Goal: Transaction & Acquisition: Purchase product/service

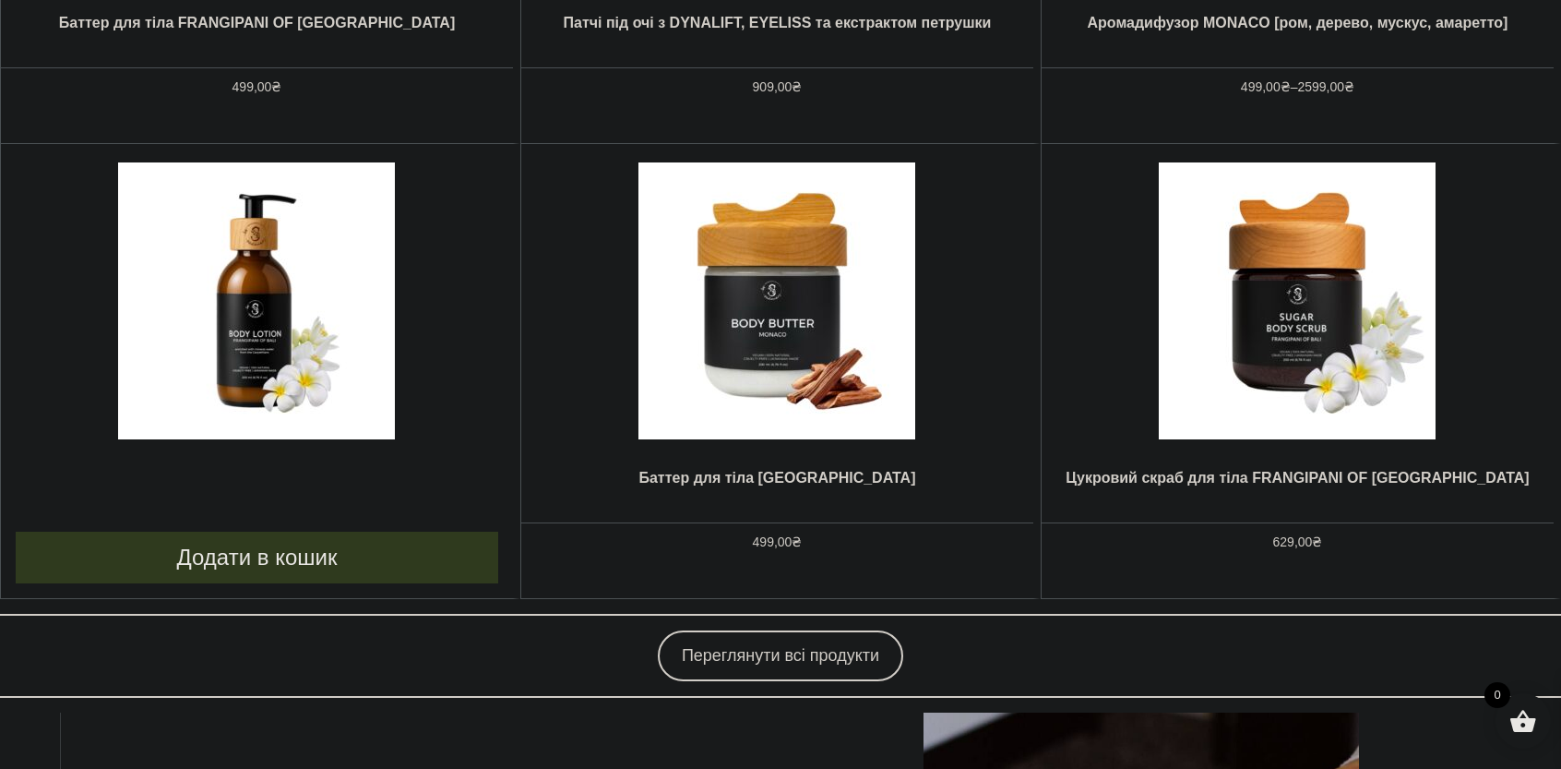
scroll to position [1292, 0]
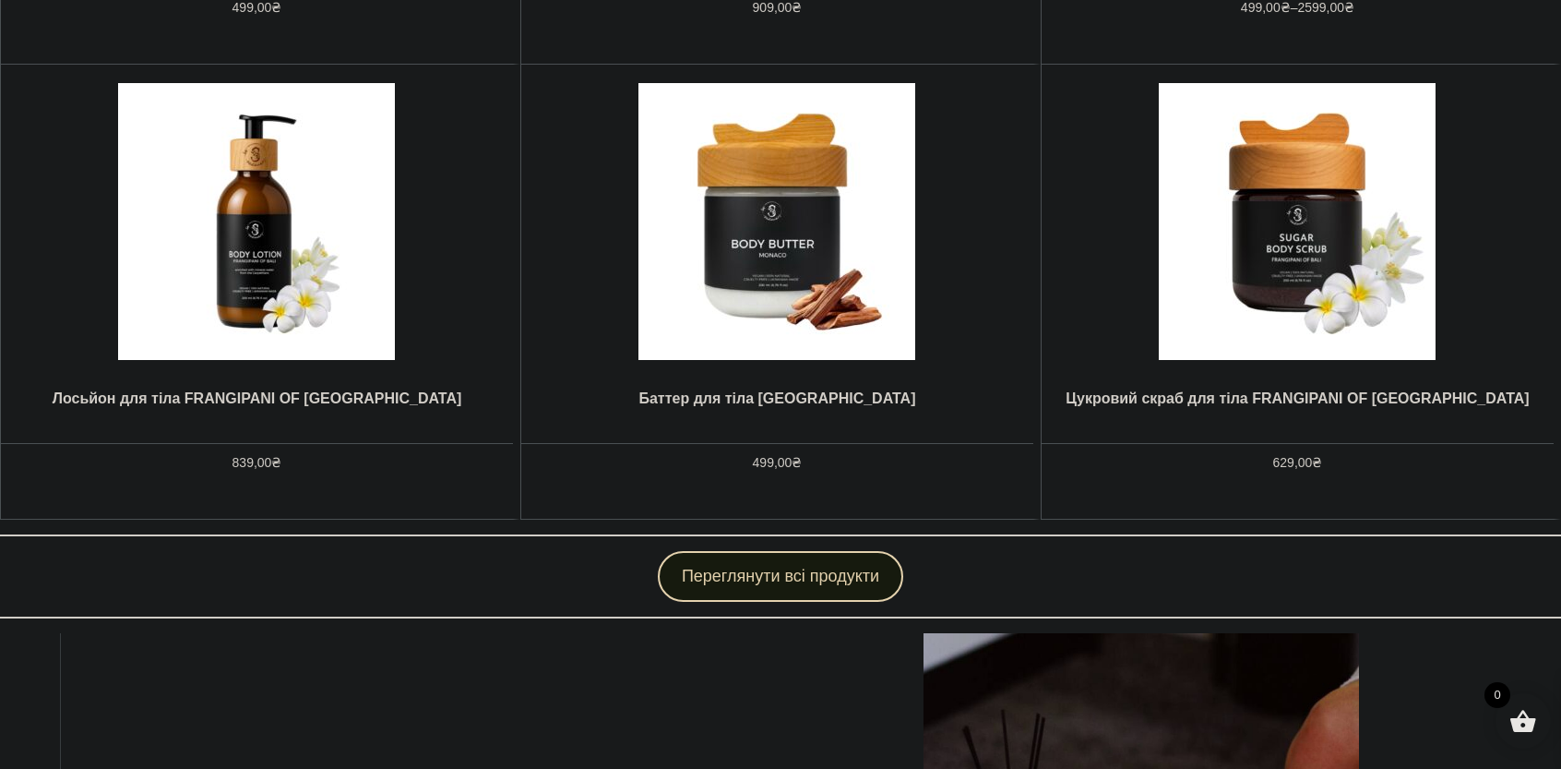
click at [744, 577] on link "Переглянути всі продукти" at bounding box center [780, 576] width 245 height 51
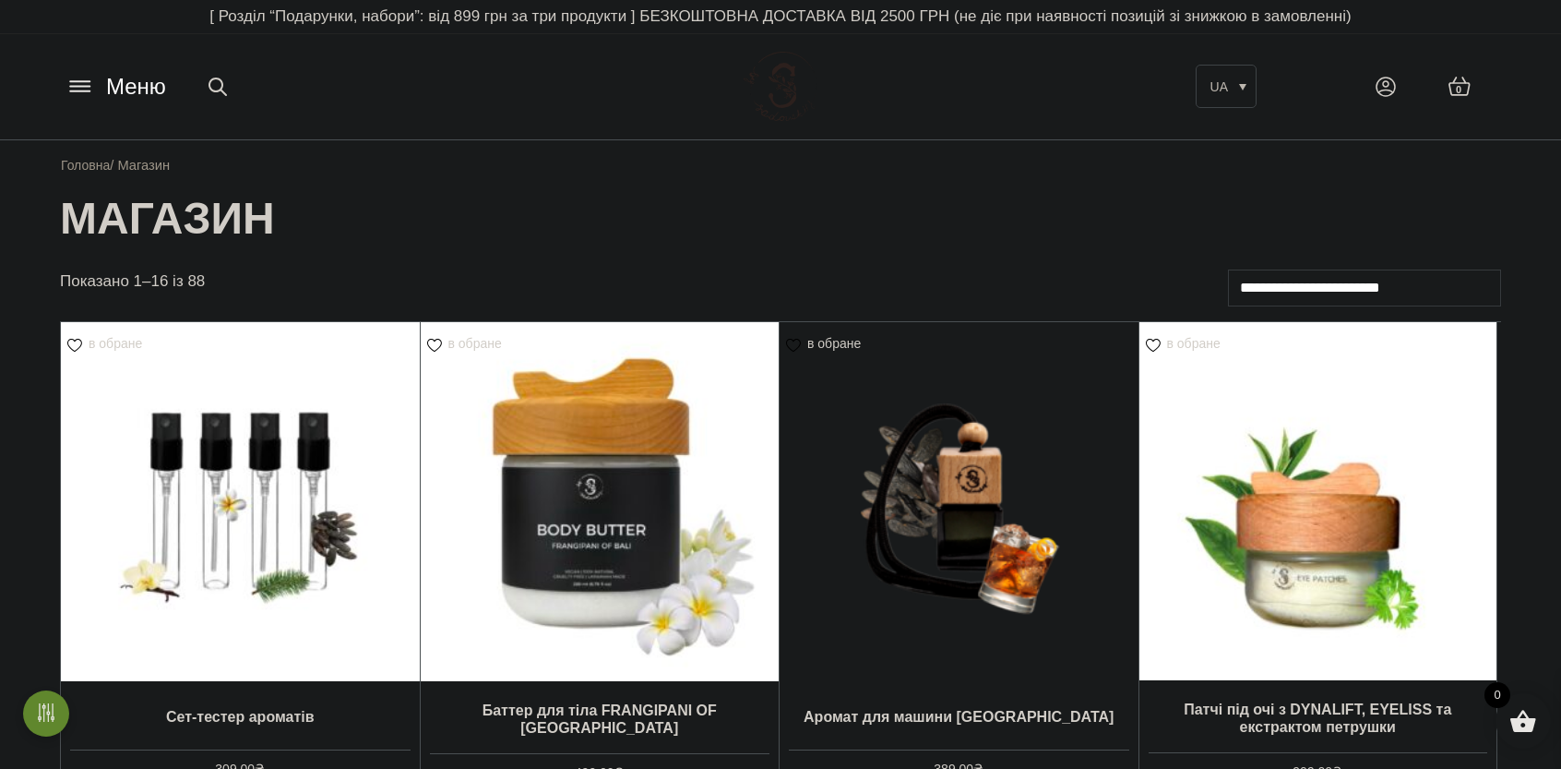
click at [1353, 291] on select "**********" at bounding box center [1364, 287] width 273 height 37
select select "*****"
click at [1228, 269] on select "**********" at bounding box center [1364, 287] width 273 height 37
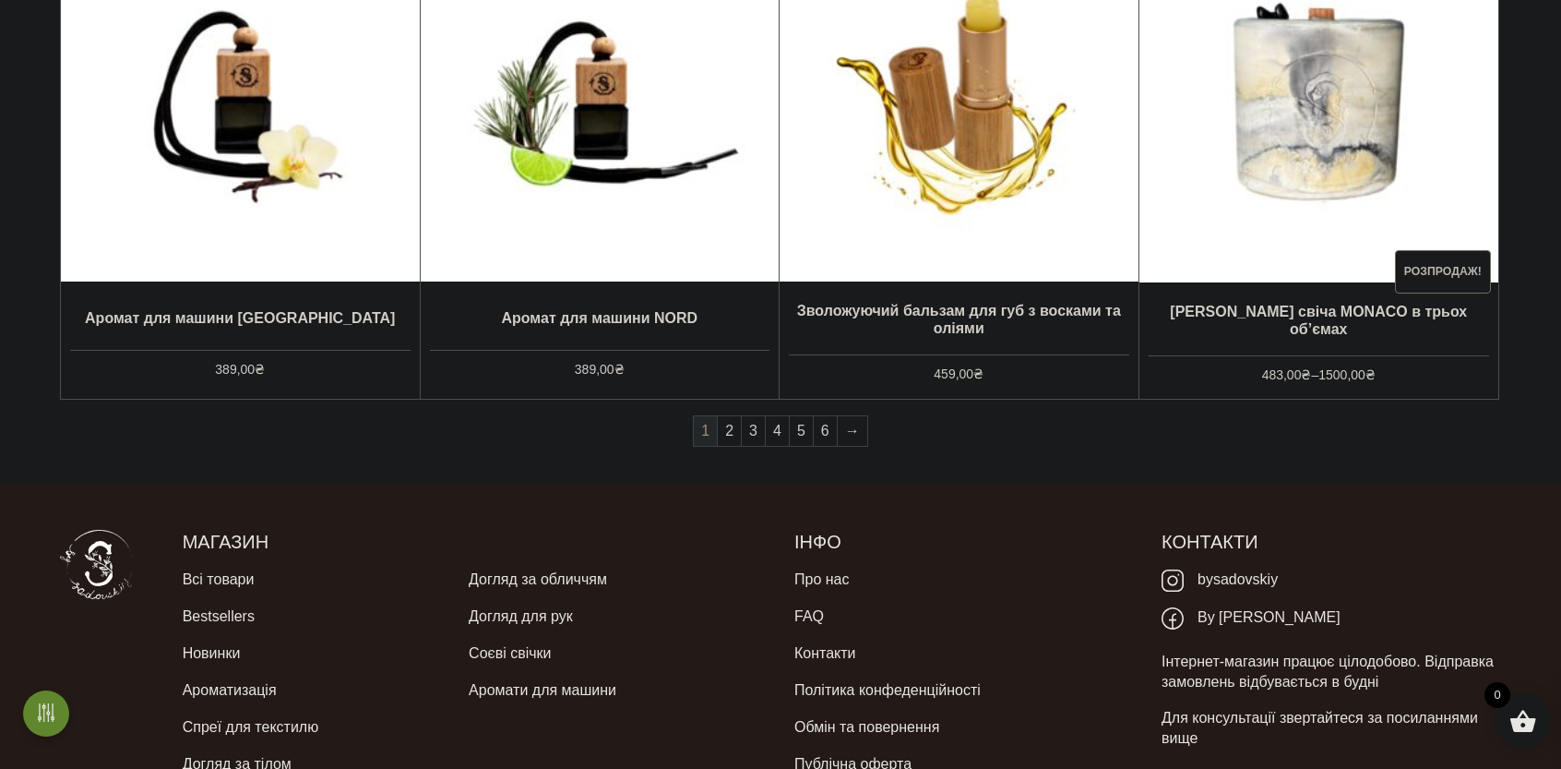
scroll to position [1845, 0]
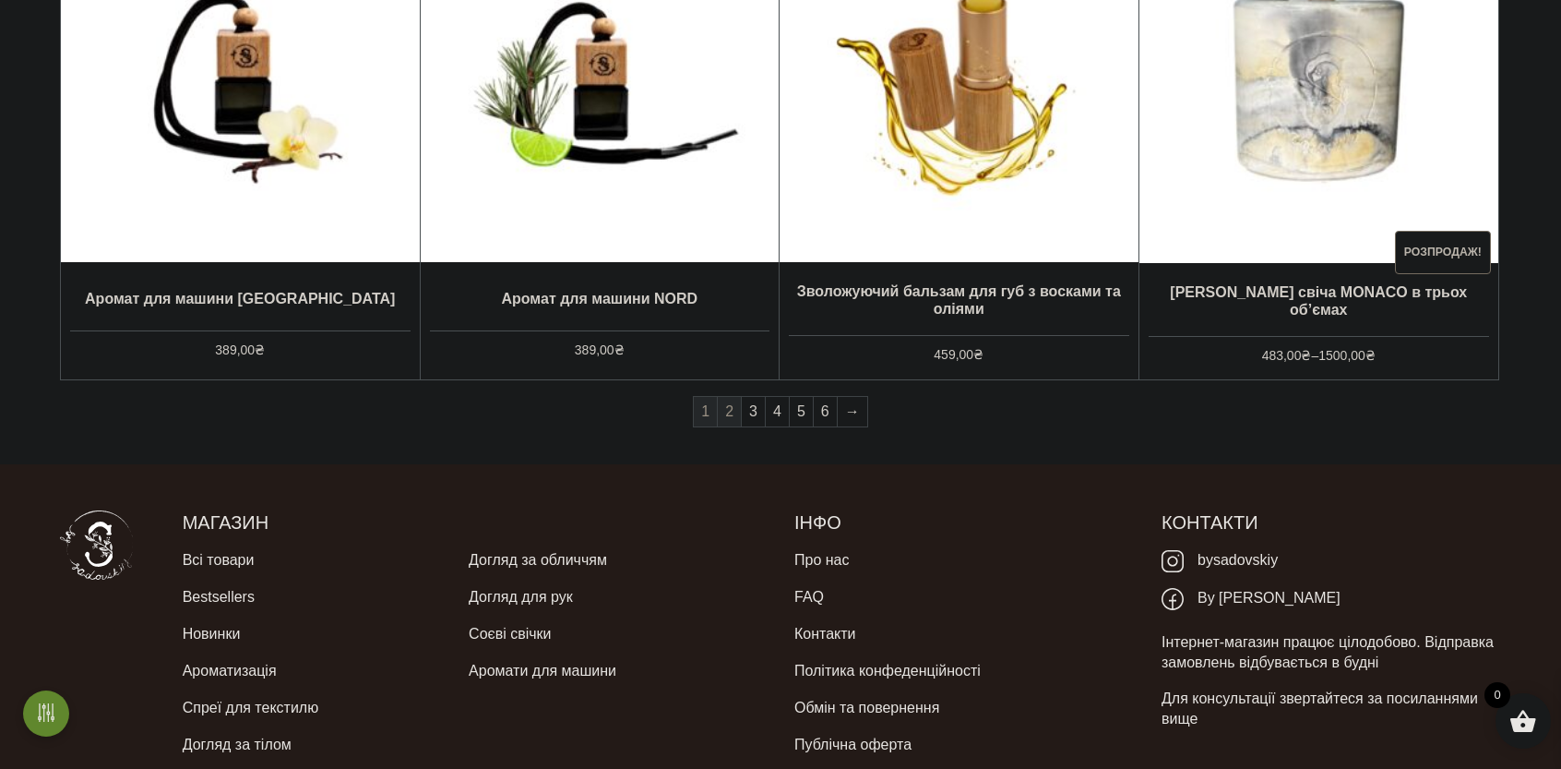
click at [734, 412] on link "2" at bounding box center [729, 412] width 23 height 30
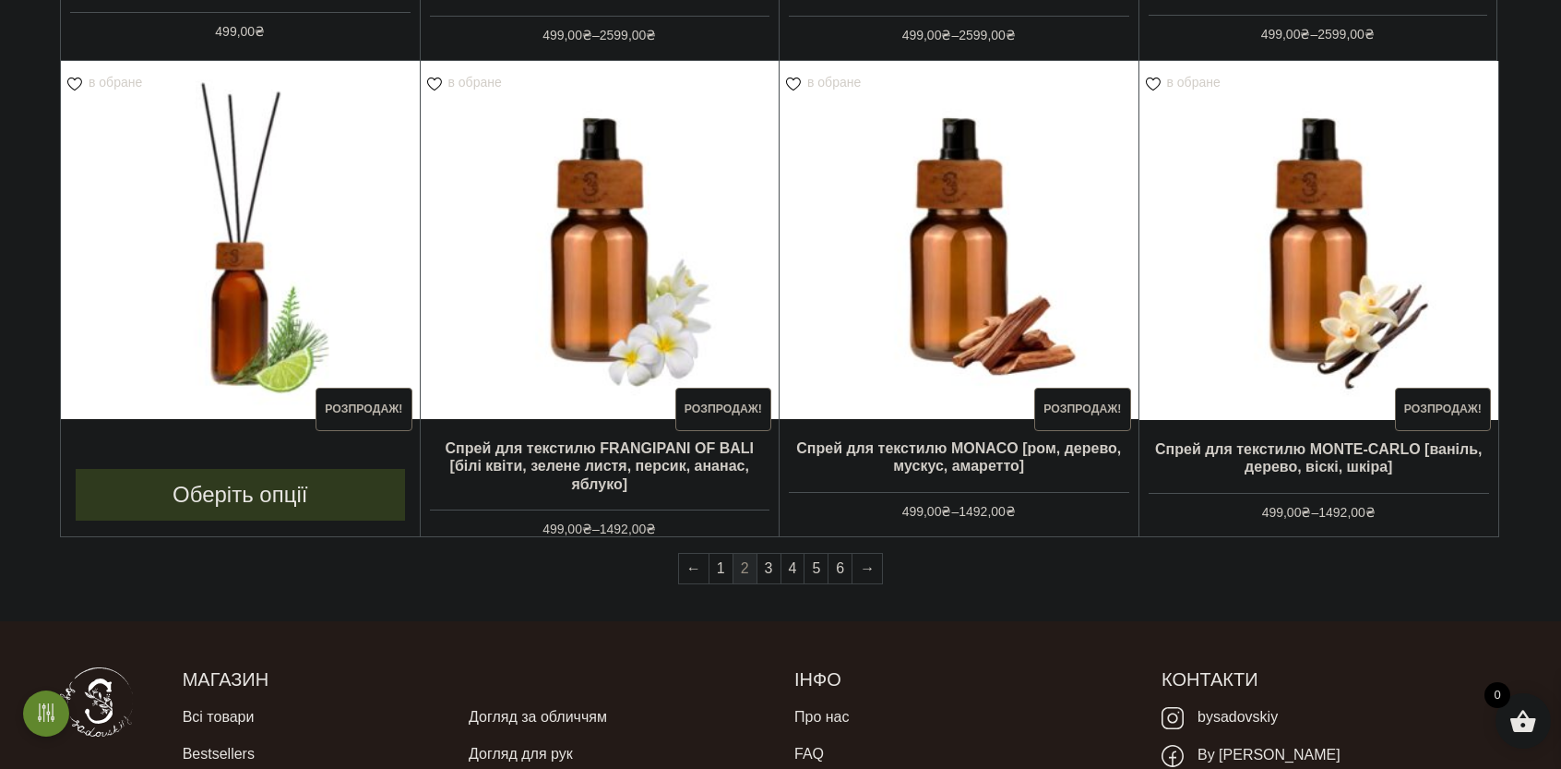
scroll to position [1753, 0]
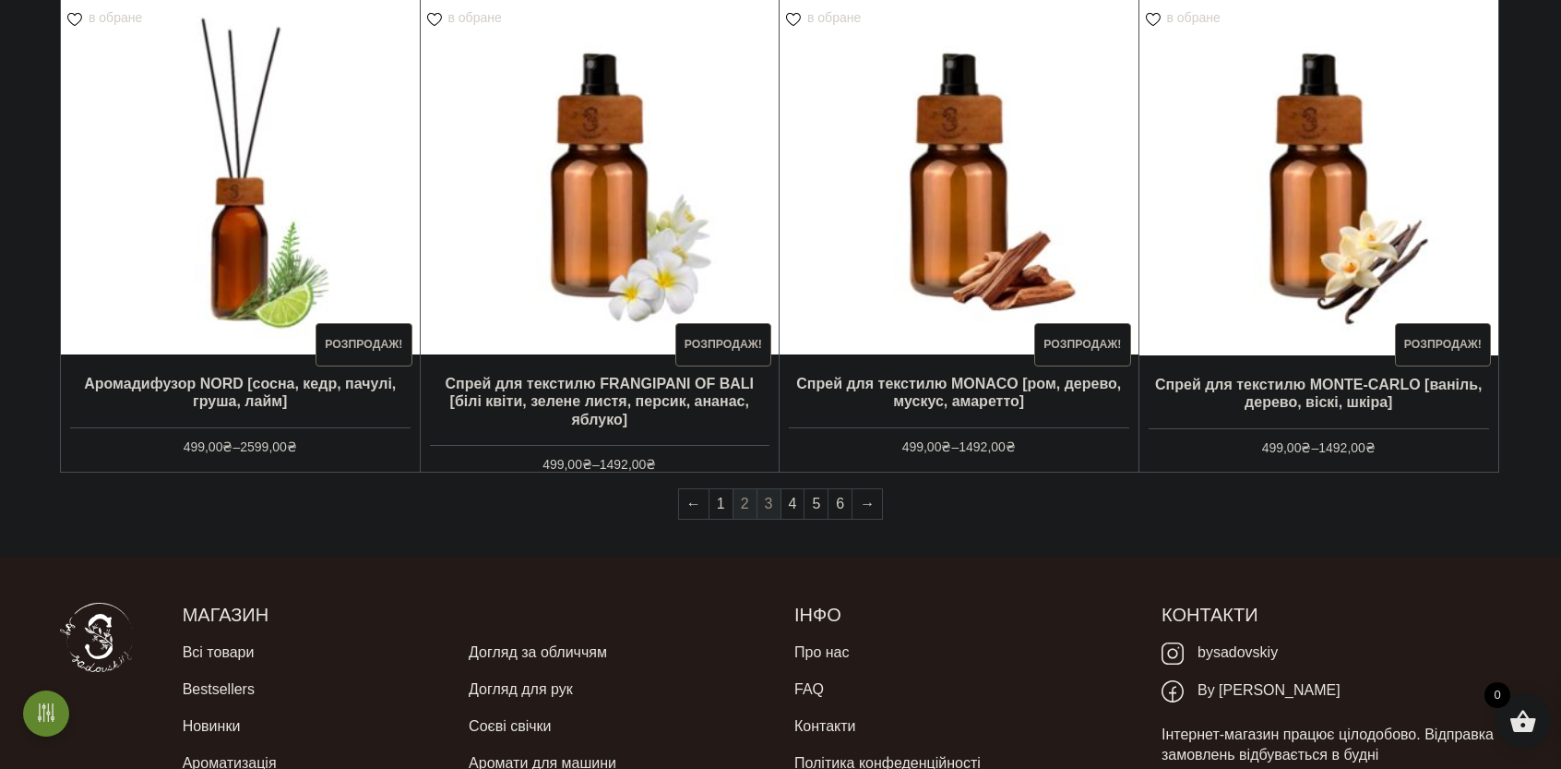
click at [771, 507] on link "3" at bounding box center [769, 504] width 23 height 30
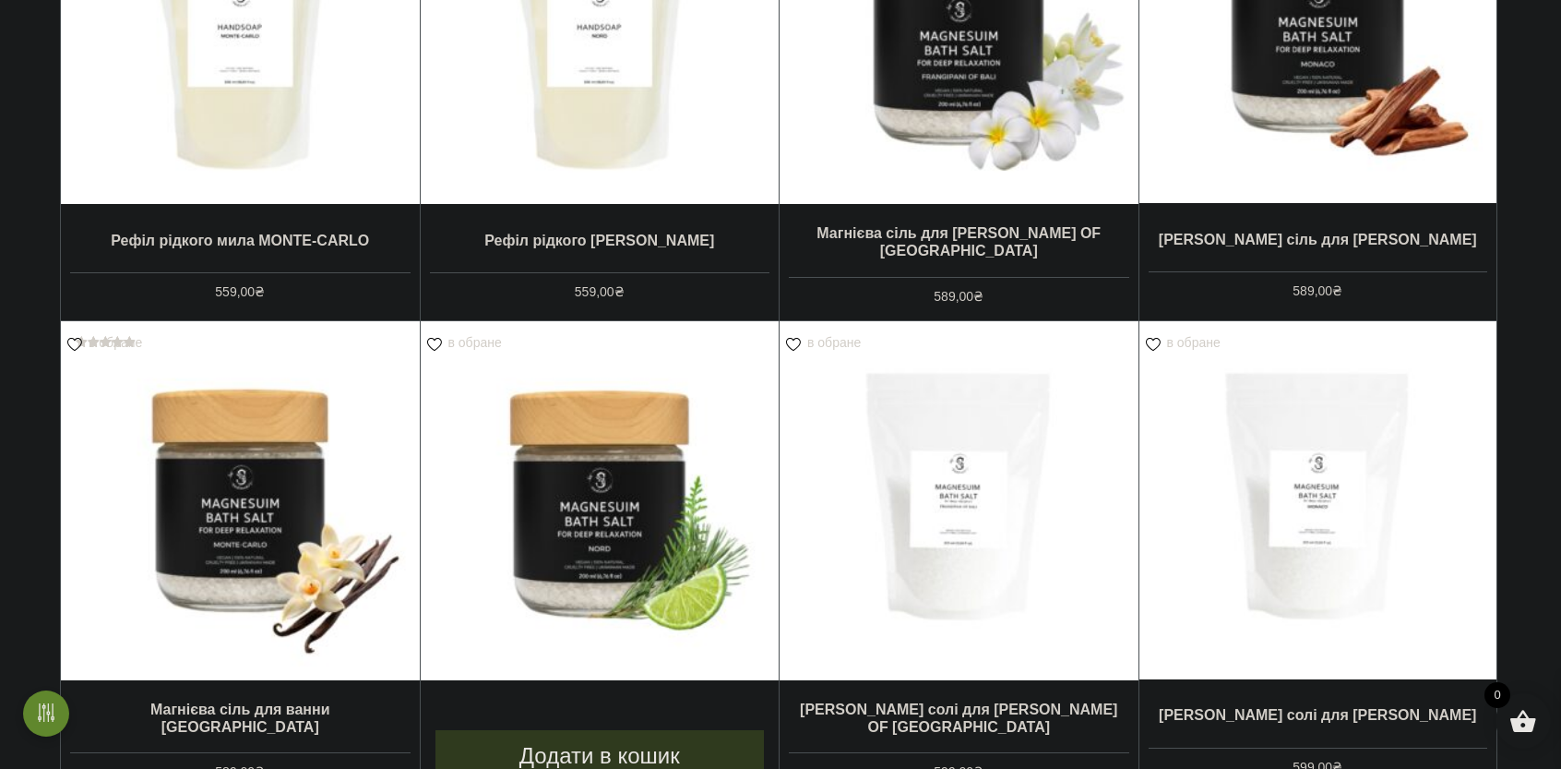
scroll to position [1015, 0]
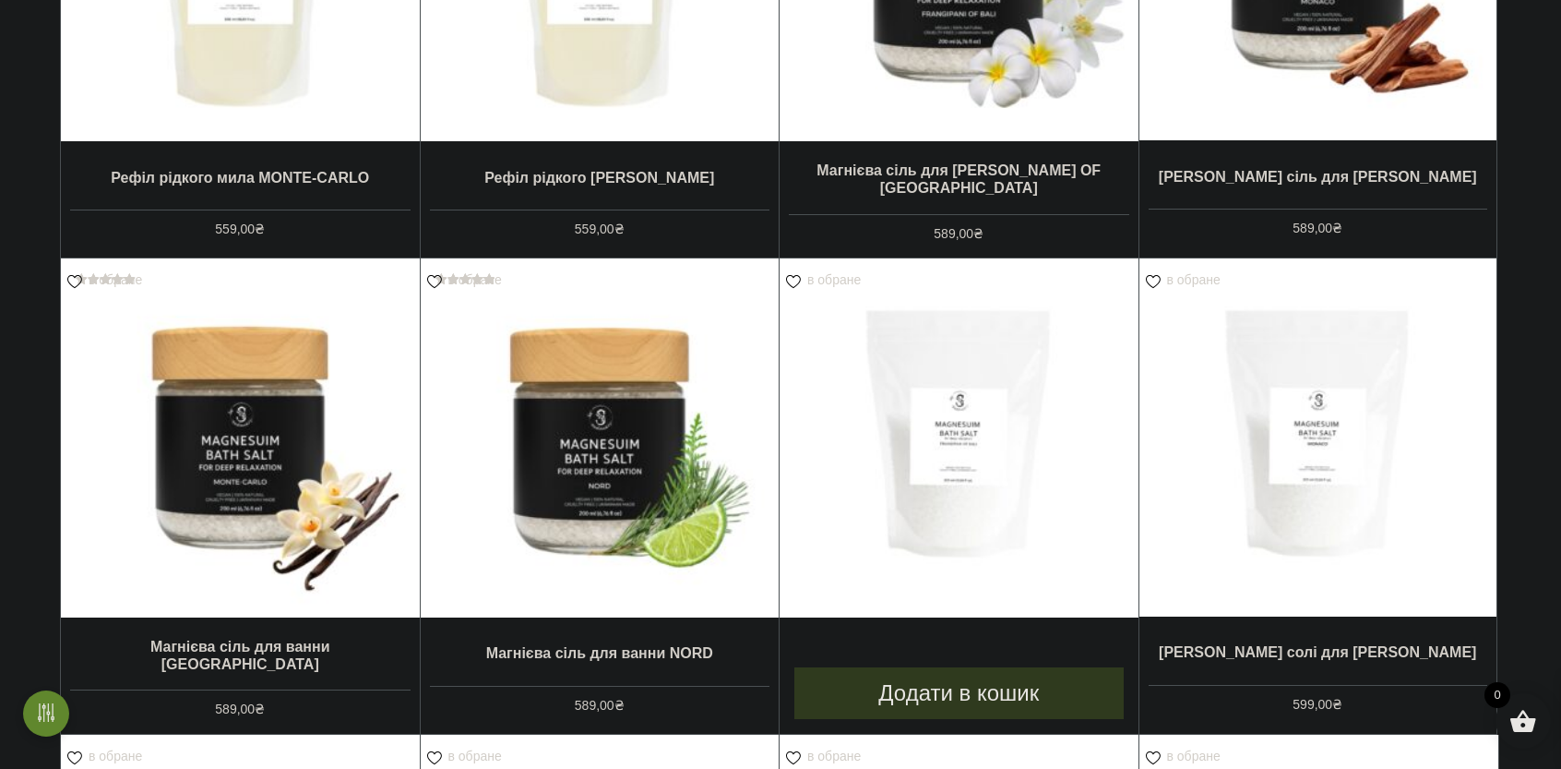
click at [949, 509] on img at bounding box center [959, 437] width 359 height 359
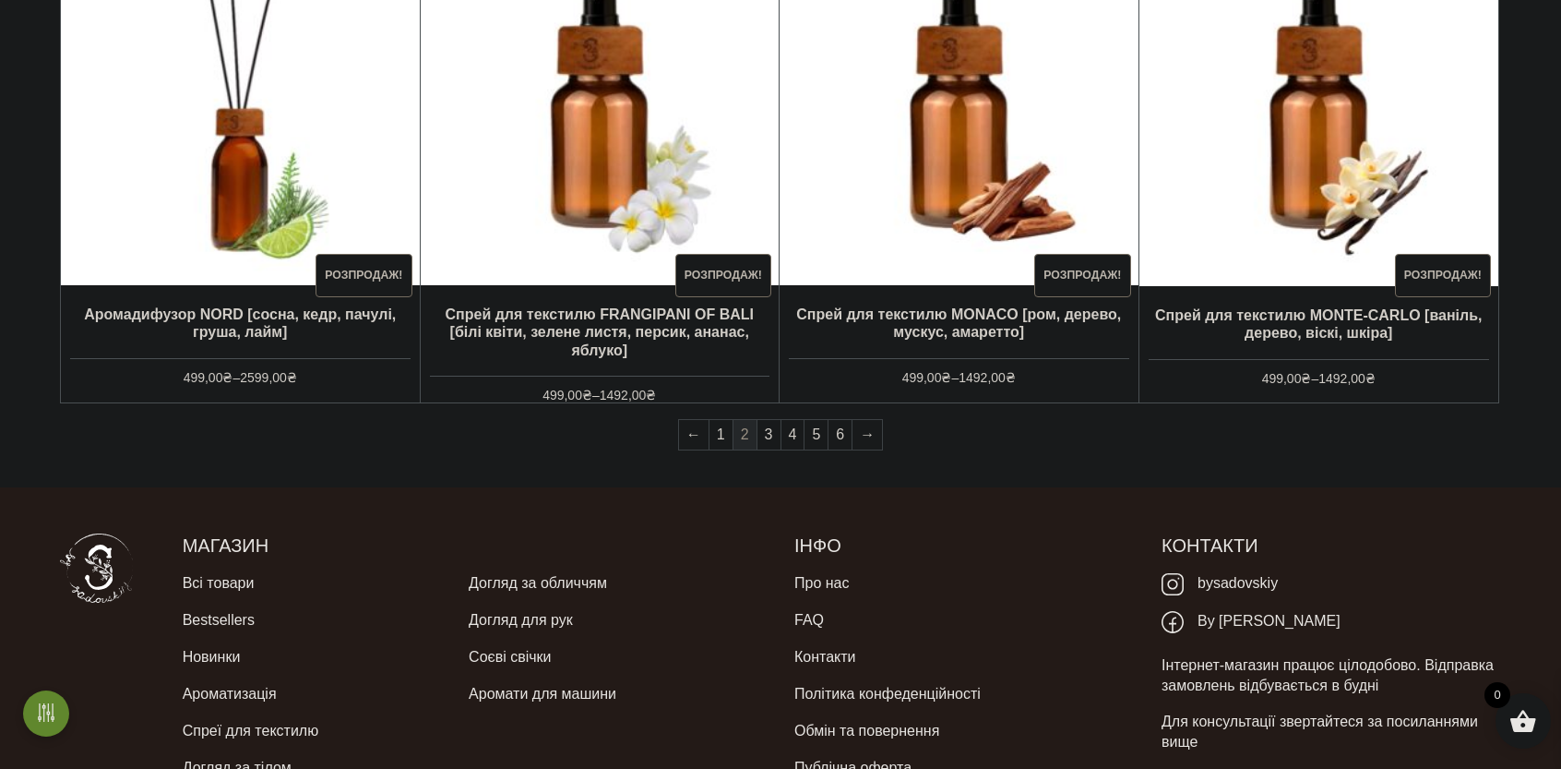
scroll to position [1795, 0]
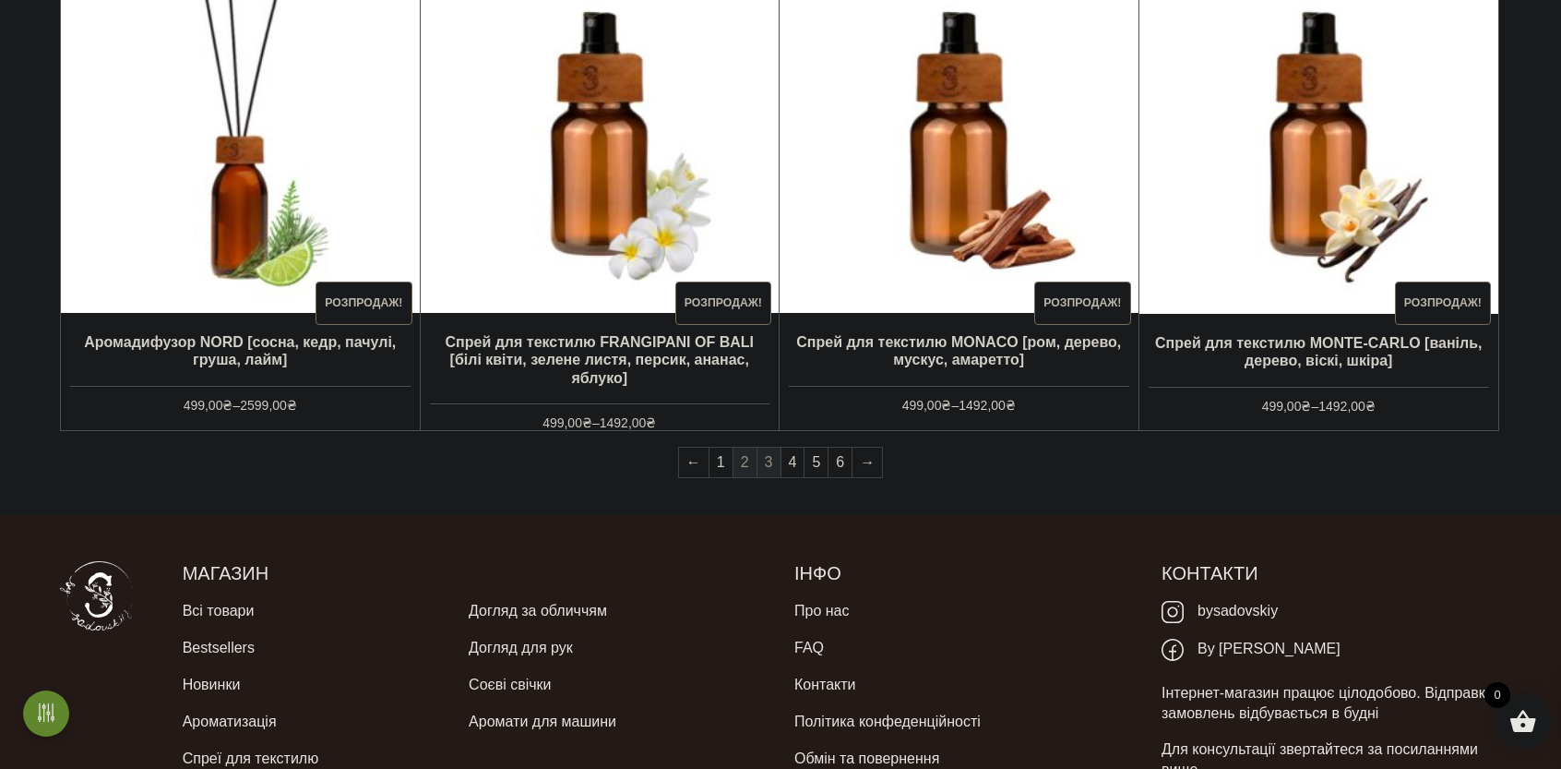
click at [775, 462] on link "3" at bounding box center [769, 463] width 23 height 30
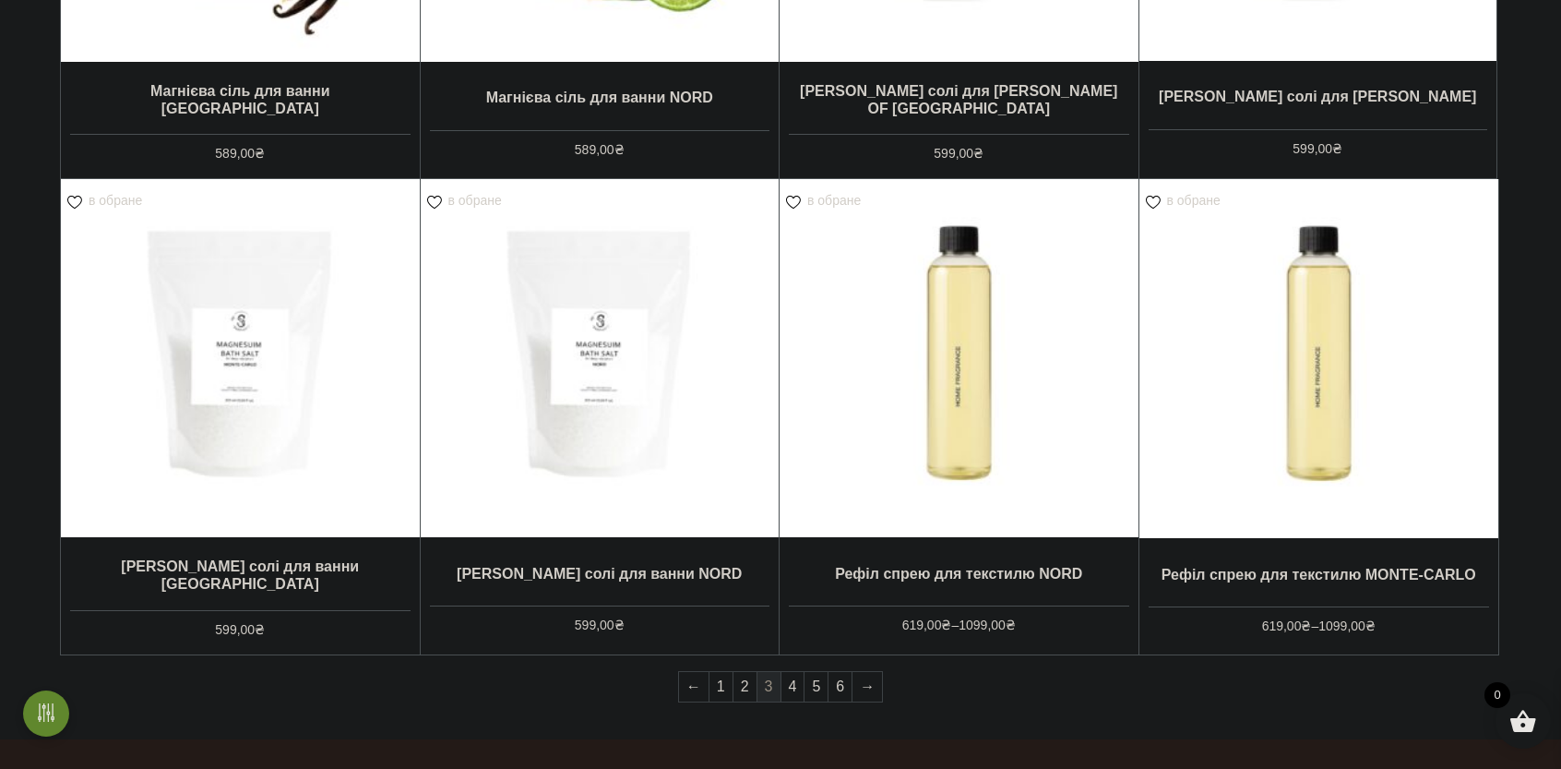
scroll to position [1569, 0]
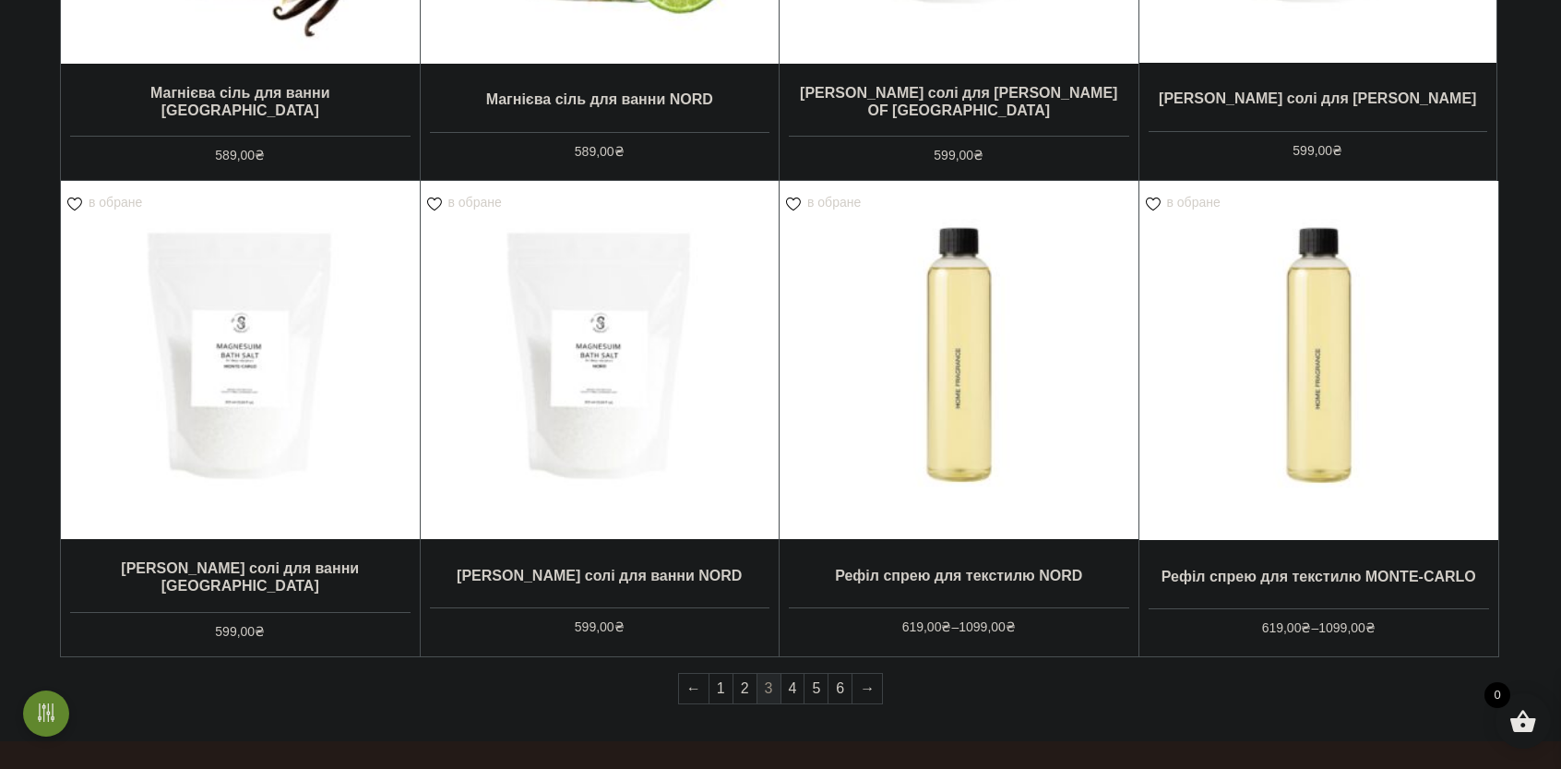
click at [791, 686] on link "4" at bounding box center [793, 689] width 23 height 30
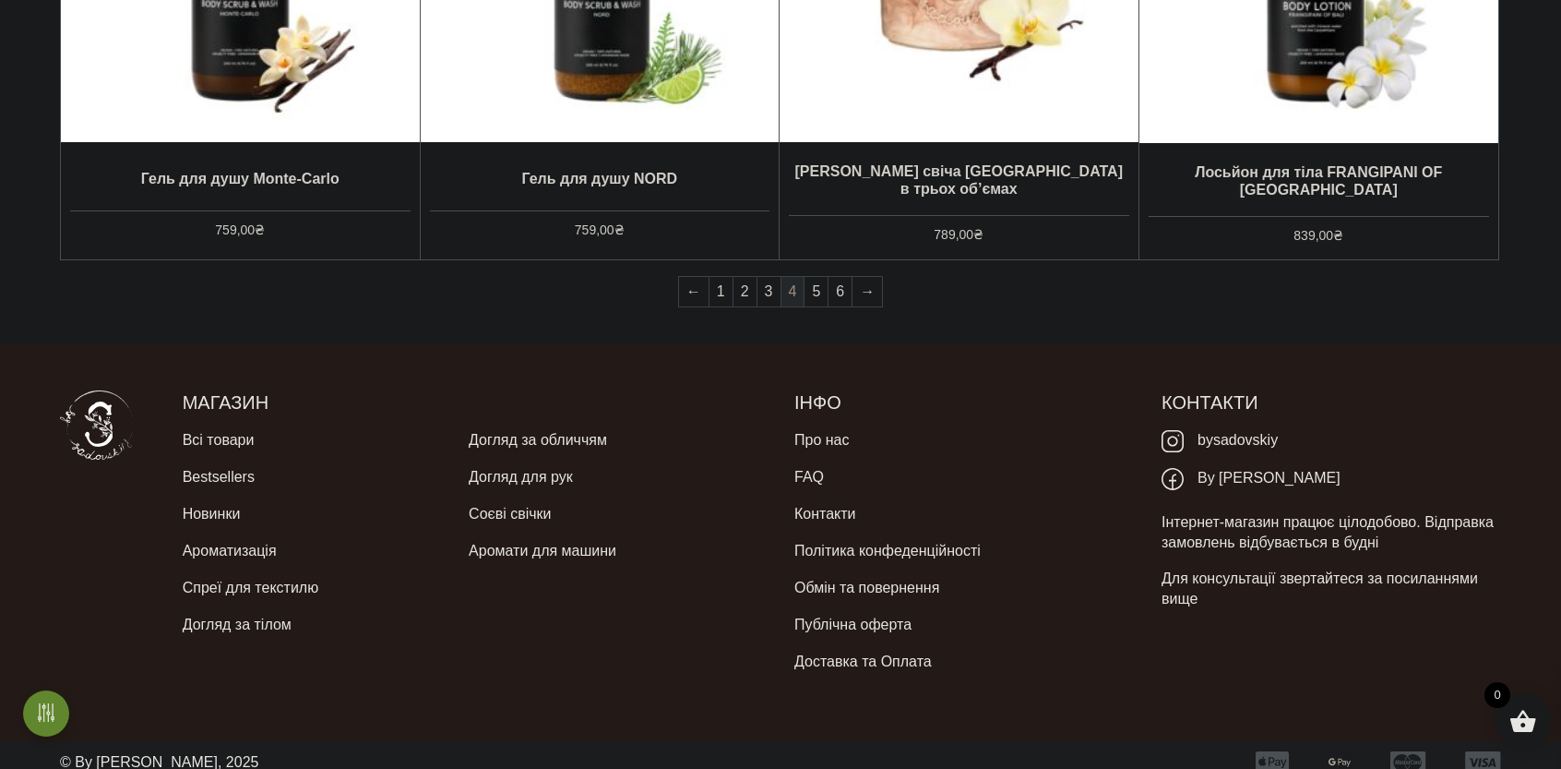
scroll to position [1979, 0]
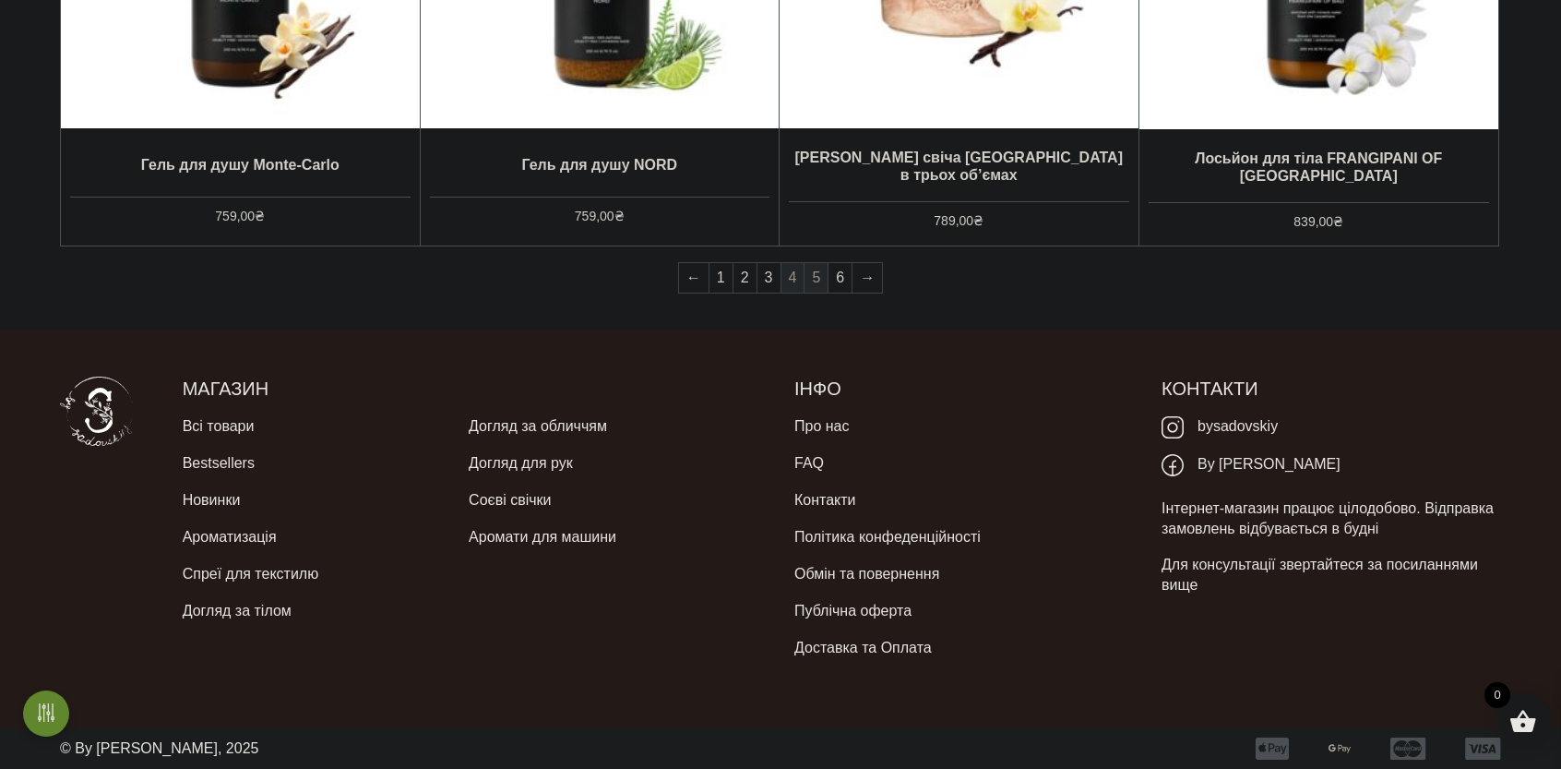
click at [821, 272] on link "5" at bounding box center [816, 278] width 23 height 30
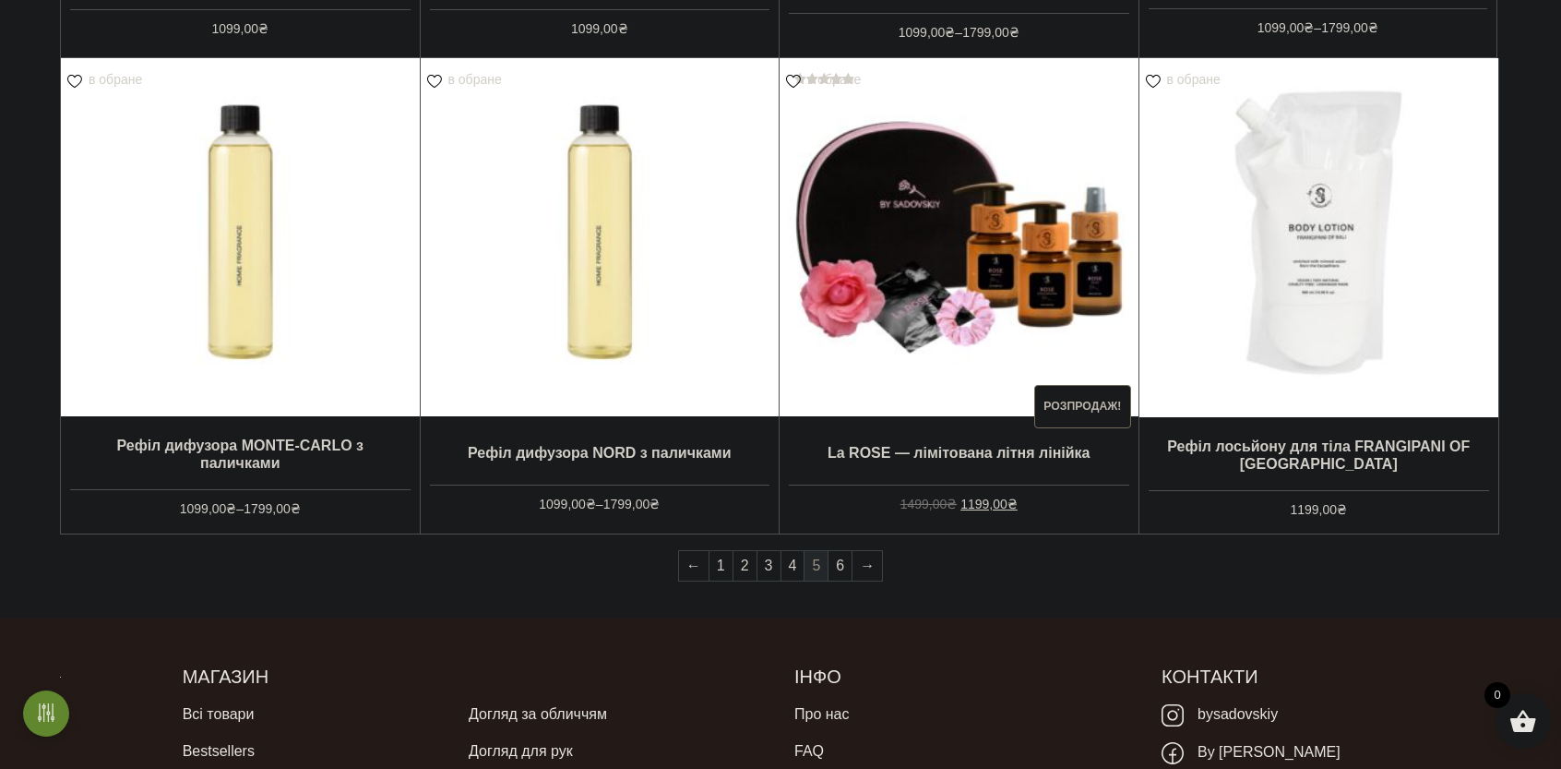
scroll to position [1753, 0]
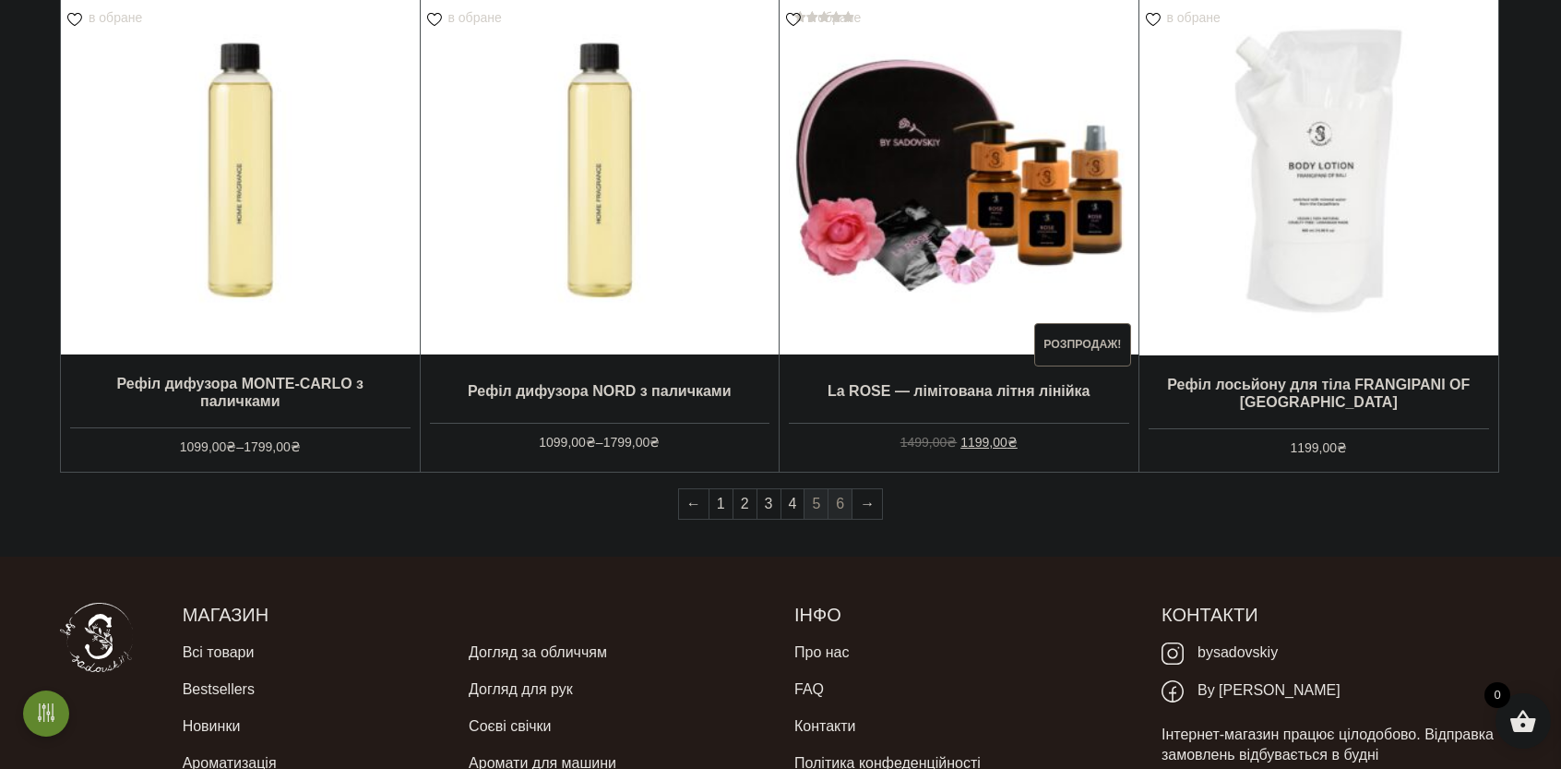
click at [842, 505] on link "6" at bounding box center [840, 504] width 23 height 30
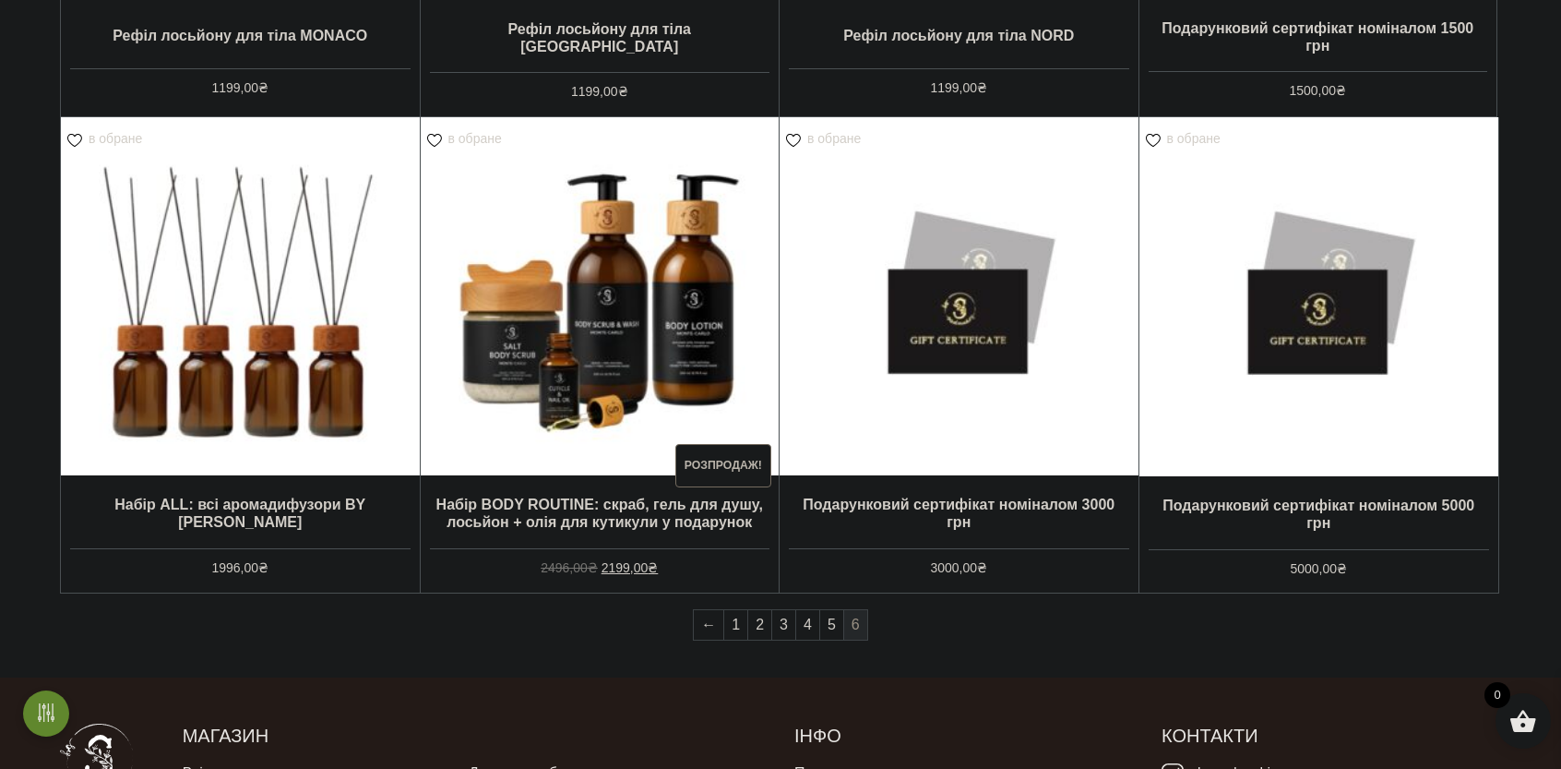
scroll to position [738, 0]
